Goal: Task Accomplishment & Management: Manage account settings

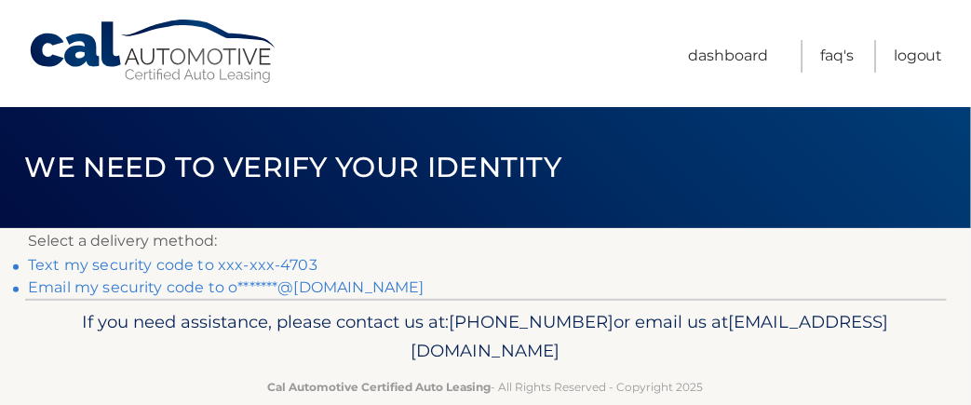
click at [270, 259] on link "Text my security code to xxx-xxx-4703" at bounding box center [172, 265] width 289 height 18
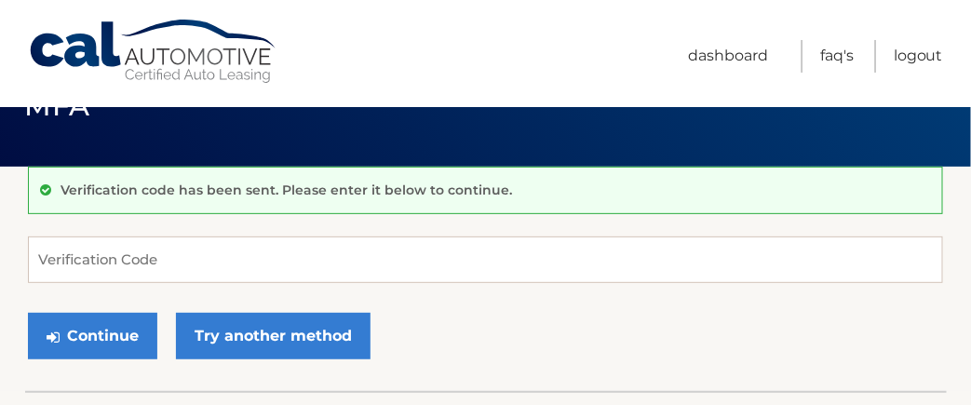
scroll to position [62, 0]
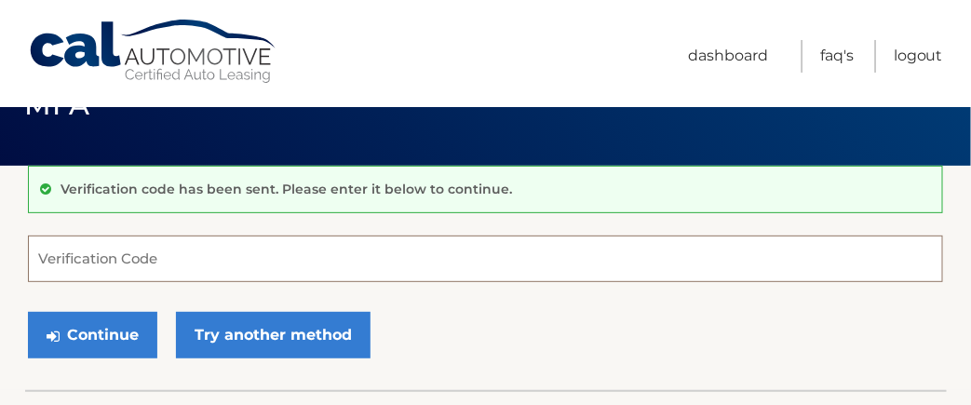
click at [134, 260] on input "Verification Code" at bounding box center [485, 258] width 915 height 47
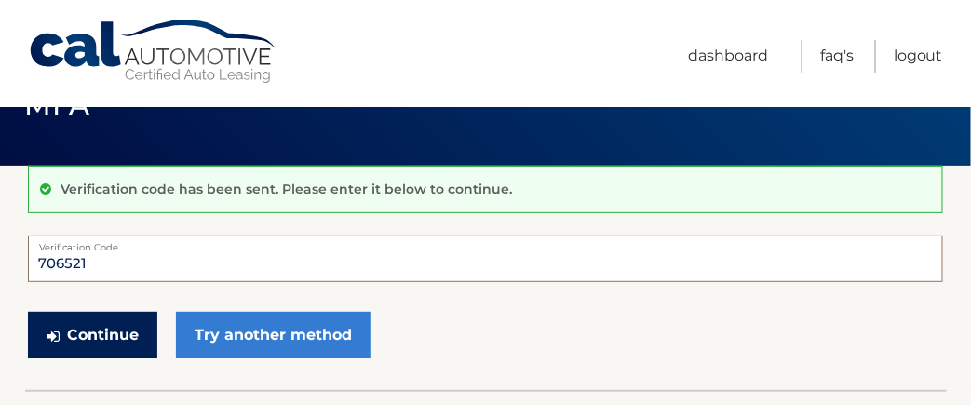
type input "706521"
click at [111, 324] on button "Continue" at bounding box center [92, 335] width 129 height 47
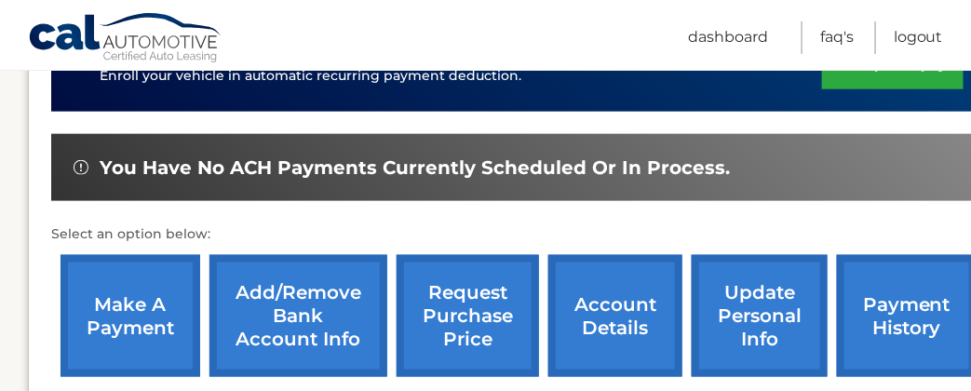
scroll to position [546, 0]
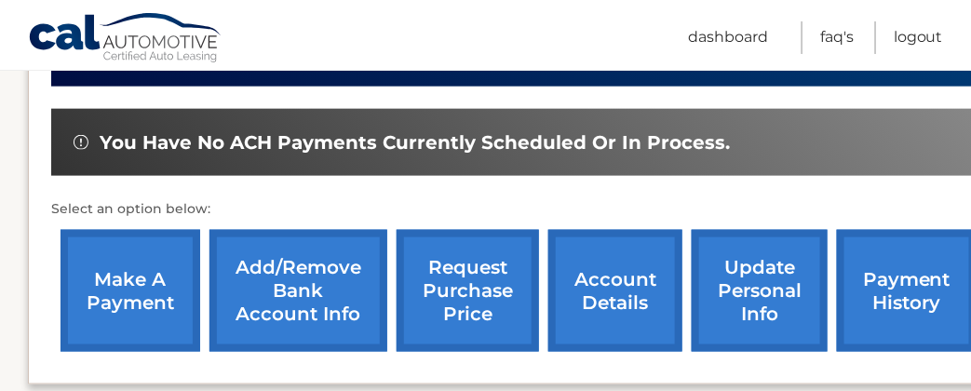
click at [126, 302] on link "make a payment" at bounding box center [130, 291] width 140 height 122
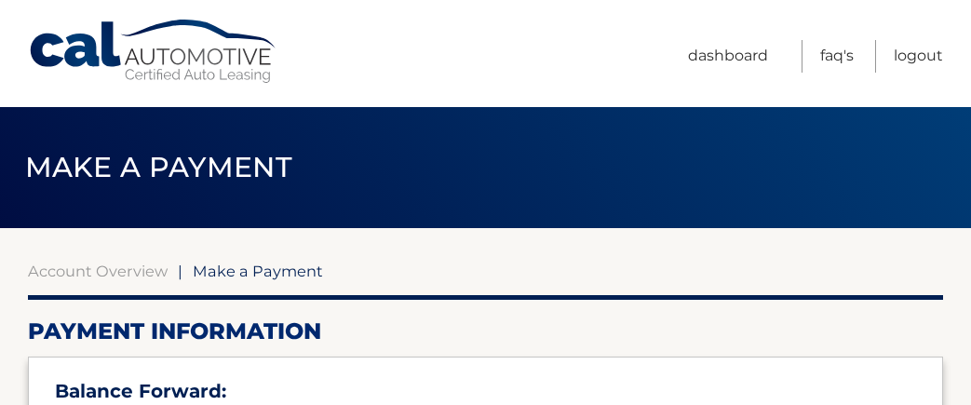
select select "MDRhMTE1N2YtMmI3ZC00MGRlLTk0ZWItYzRhOWMzM2VhMjEz"
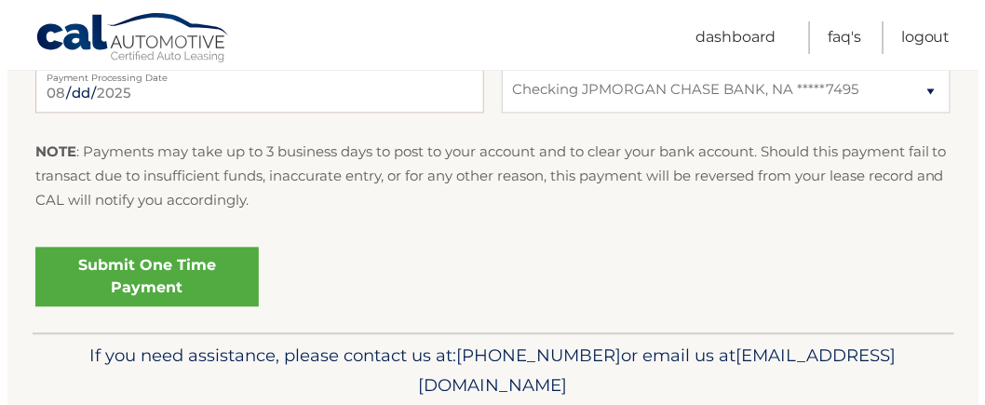
scroll to position [978, 0]
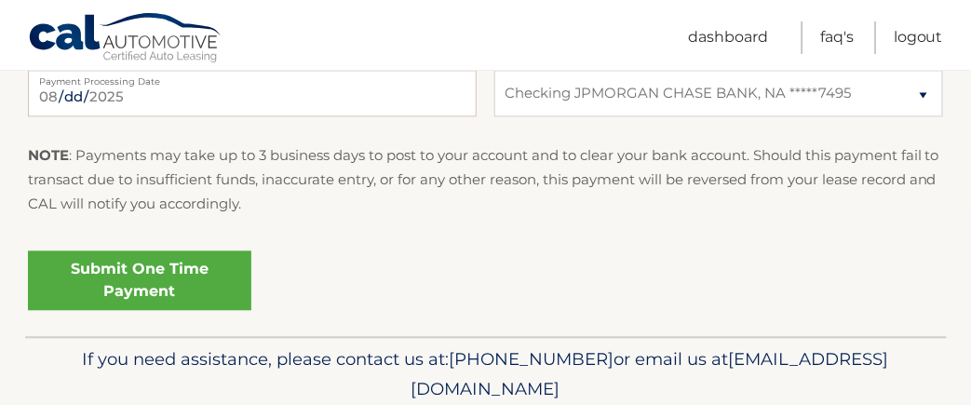
click at [190, 280] on link "Submit One Time Payment" at bounding box center [139, 280] width 223 height 60
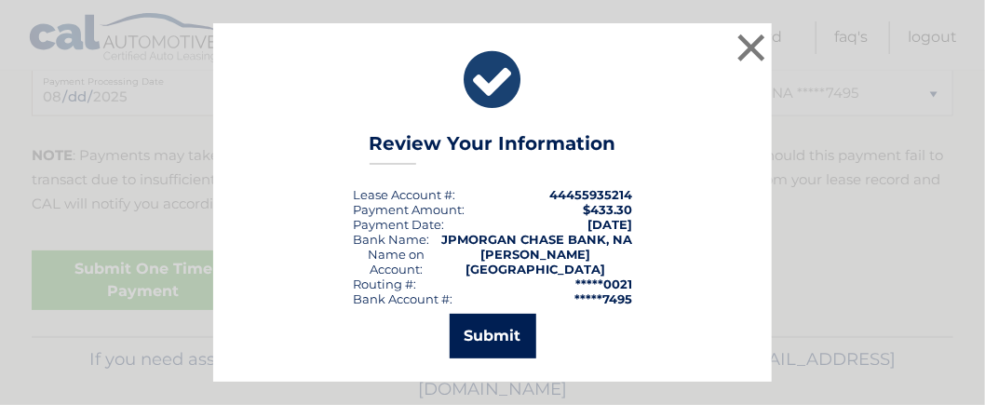
click at [479, 316] on button "Submit" at bounding box center [493, 336] width 87 height 45
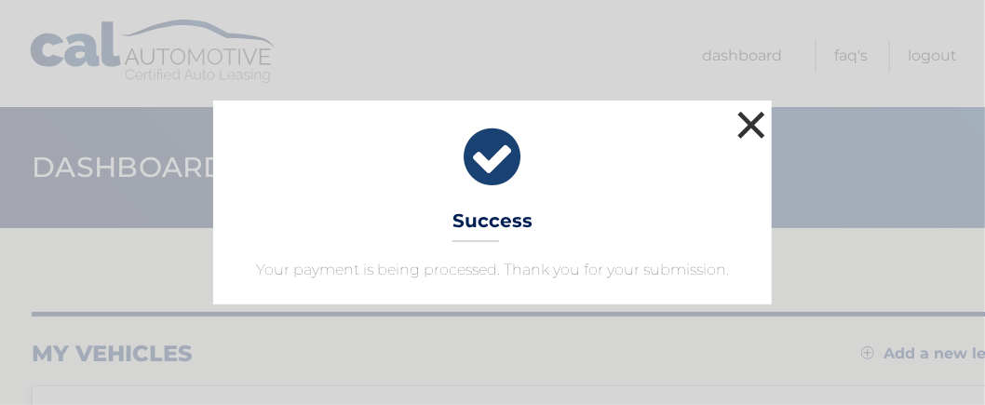
click at [743, 118] on button "×" at bounding box center [750, 124] width 37 height 37
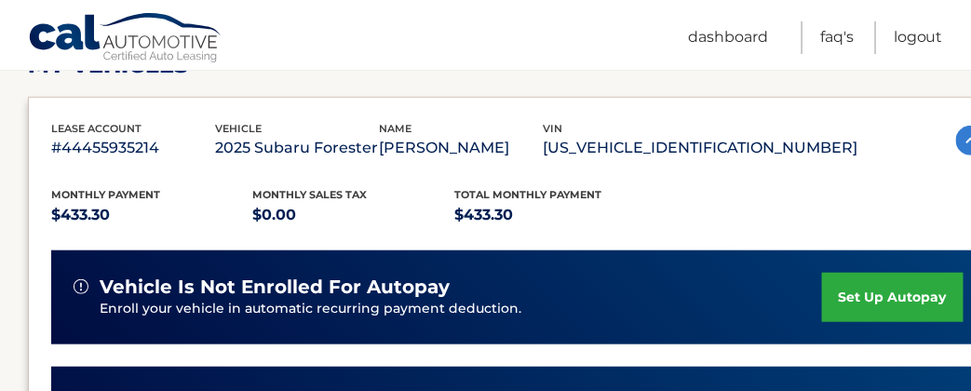
scroll to position [300, 0]
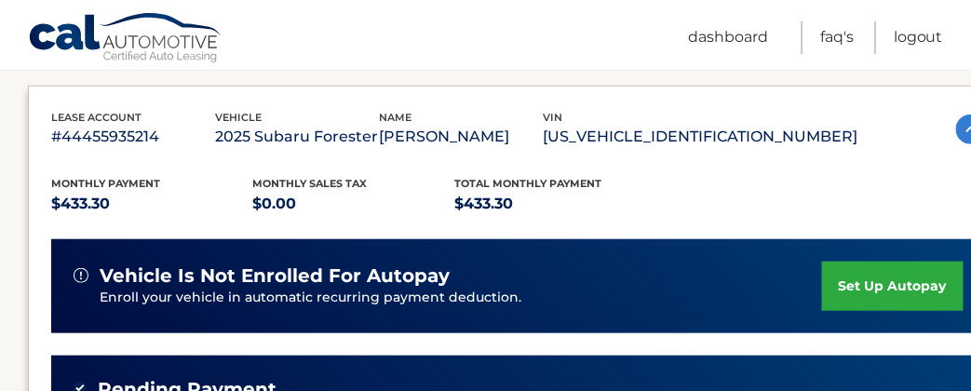
click at [839, 275] on link "set up autopay" at bounding box center [892, 286] width 141 height 49
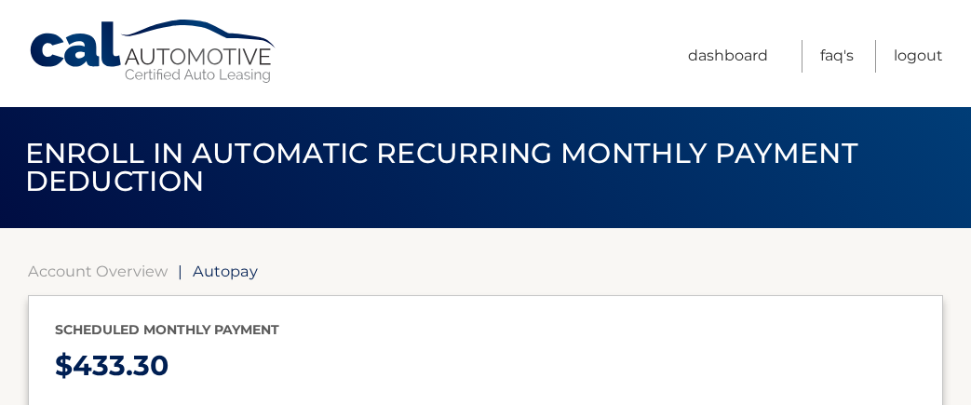
type input "433.3"
select select "MDRhMTE1N2YtMmI3ZC00MGRlLTk0ZWItYzRhOWMzM2VhMjEz"
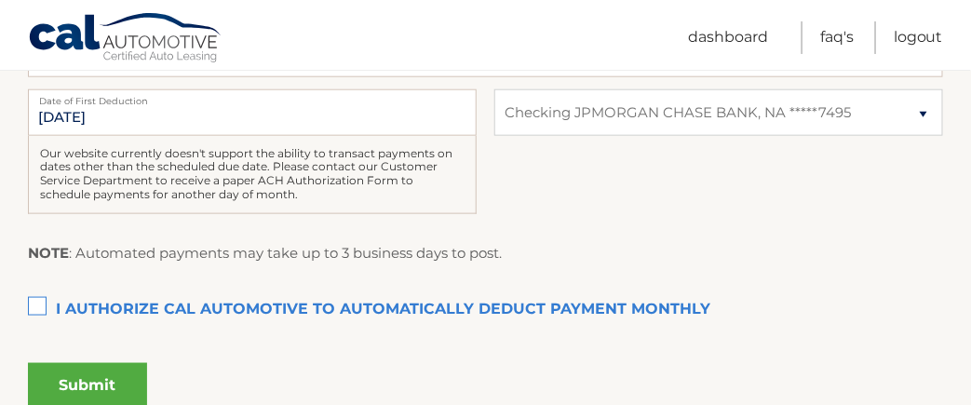
scroll to position [495, 0]
click at [31, 303] on label "I authorize cal automotive to automatically deduct payment monthly This checkbo…" at bounding box center [485, 308] width 915 height 37
click at [0, 0] on input "I authorize cal automotive to automatically deduct payment monthly This checkbo…" at bounding box center [0, 0] width 0 height 0
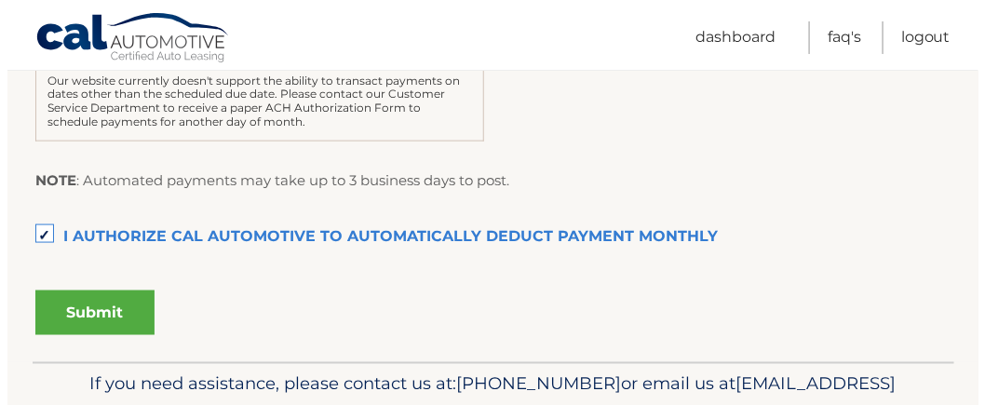
scroll to position [583, 0]
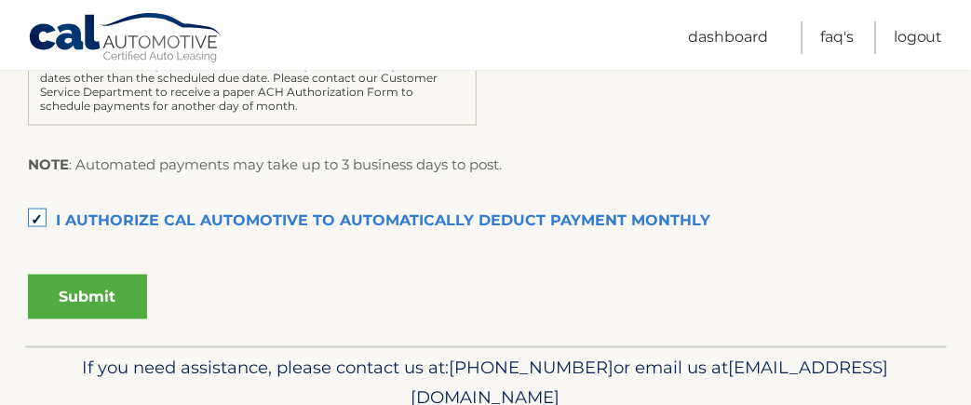
click at [76, 302] on button "Submit" at bounding box center [87, 297] width 119 height 45
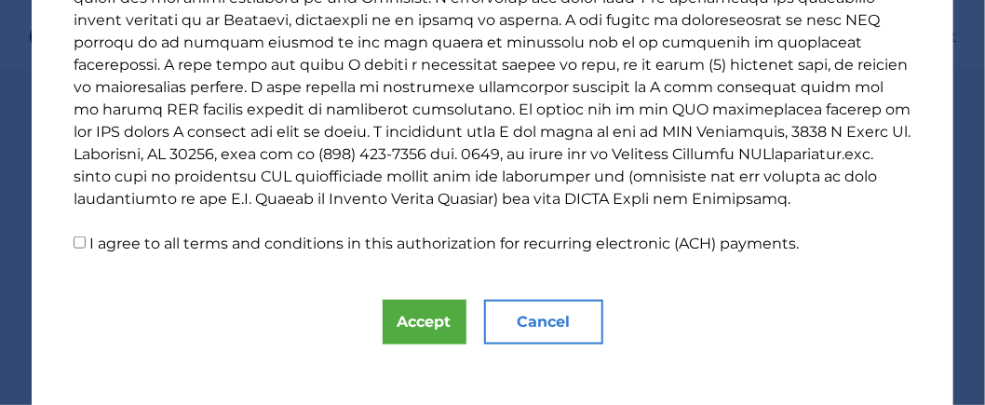
scroll to position [496, 0]
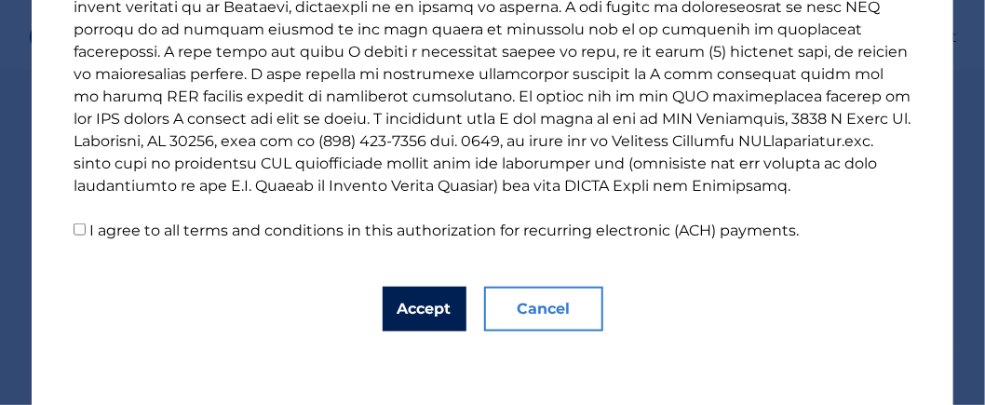
click at [406, 309] on button "Accept" at bounding box center [425, 309] width 84 height 45
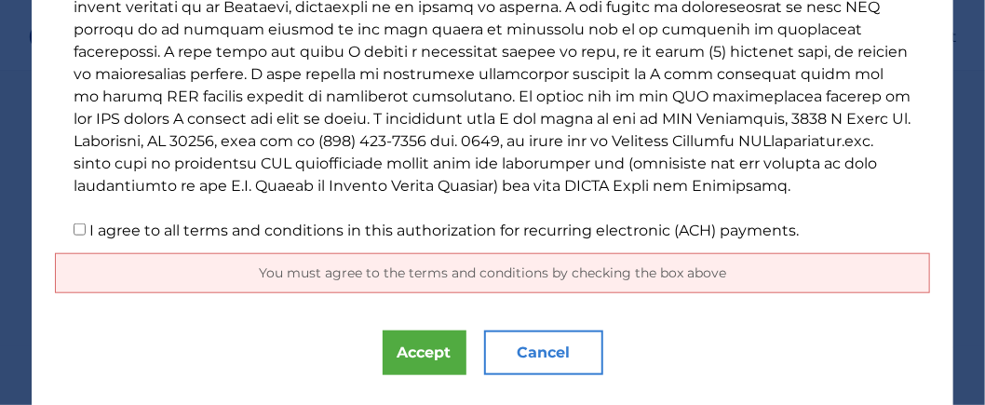
click at [74, 226] on input "I agree to all terms and conditions in this authorization for recurring electro…" at bounding box center [80, 229] width 12 height 12
checkbox input "true"
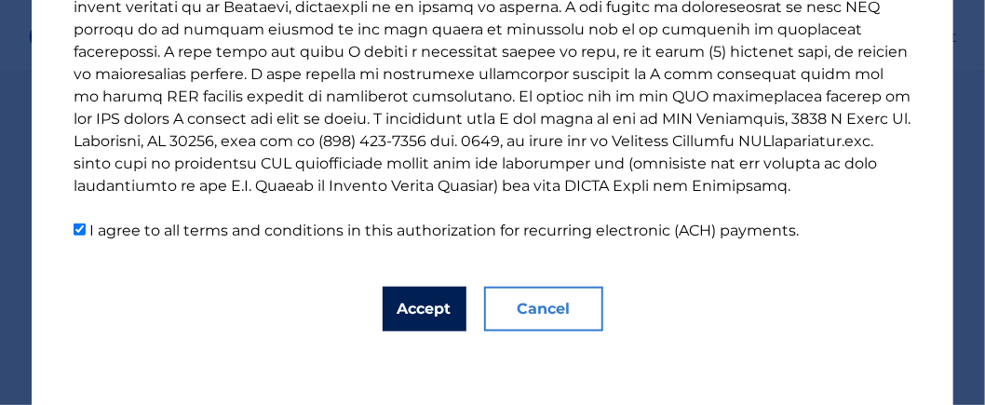
click at [430, 301] on button "Accept" at bounding box center [425, 309] width 84 height 45
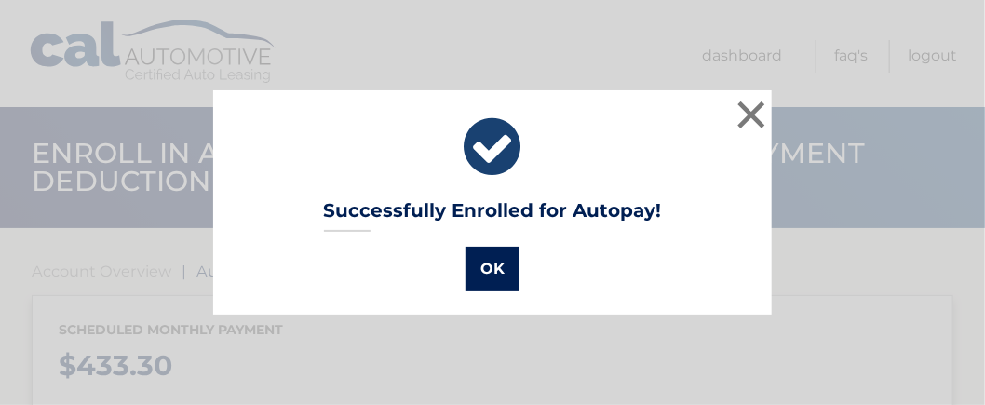
click at [484, 264] on button "OK" at bounding box center [492, 269] width 54 height 45
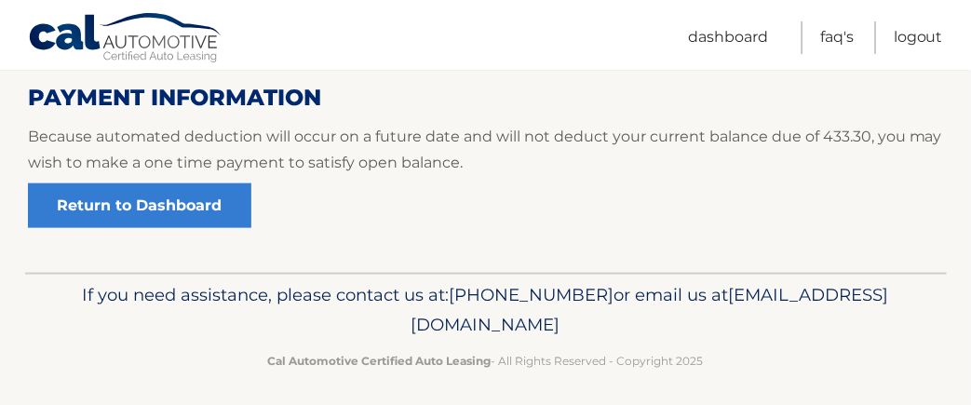
scroll to position [477, 0]
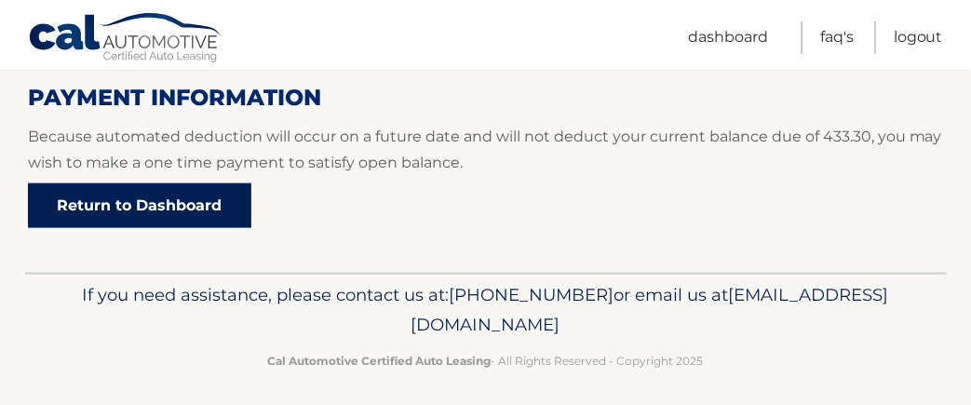
click at [212, 196] on link "Return to Dashboard" at bounding box center [139, 205] width 223 height 45
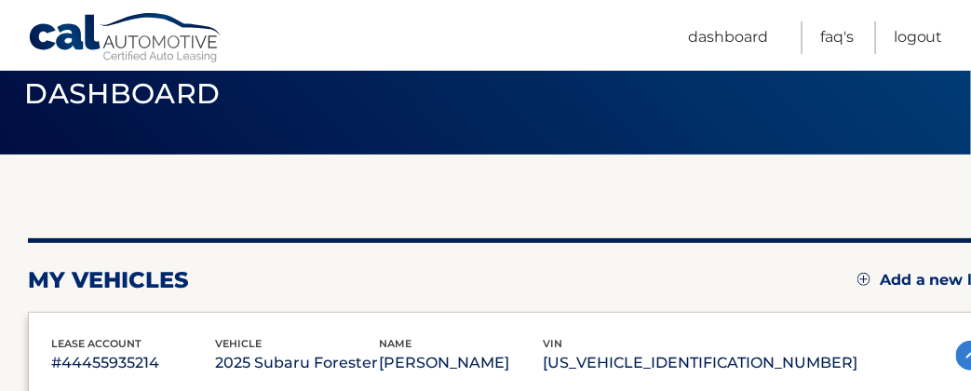
scroll to position [72, 0]
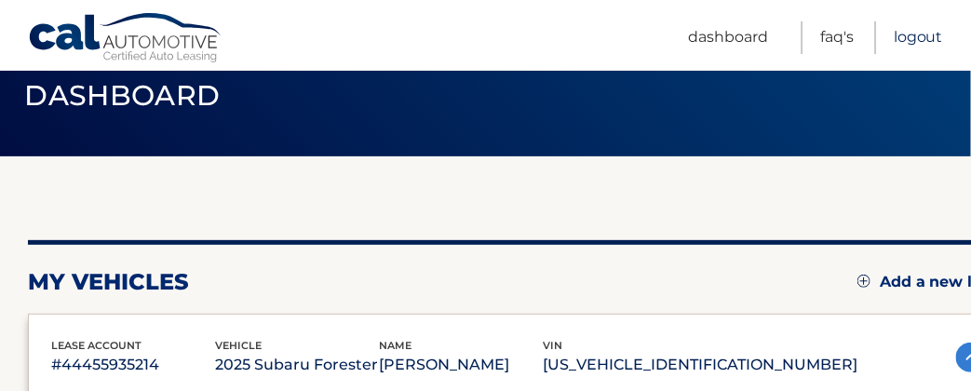
click at [918, 39] on link "Logout" at bounding box center [917, 37] width 49 height 33
